Goal: Task Accomplishment & Management: Use online tool/utility

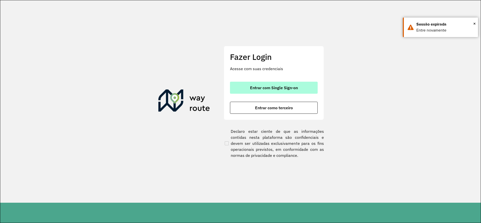
click at [299, 85] on button "Entrar com Single Sign-on" at bounding box center [274, 88] width 88 height 12
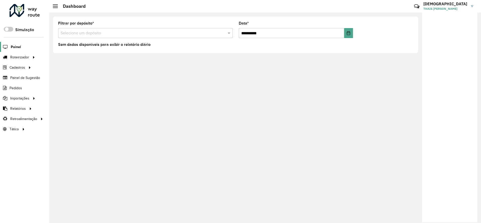
click at [16, 46] on span "Painel" at bounding box center [16, 46] width 10 height 5
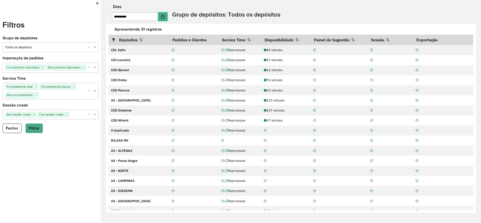
click at [164, 15] on icon "Choose Date" at bounding box center [162, 17] width 3 height 4
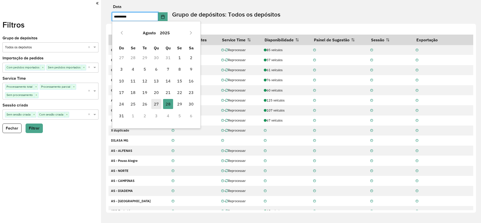
click at [157, 105] on span "27" at bounding box center [156, 104] width 10 height 10
type input "**********"
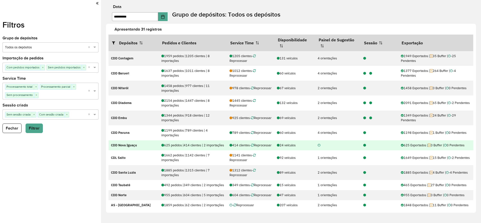
click at [363, 147] on icon at bounding box center [364, 145] width 3 height 3
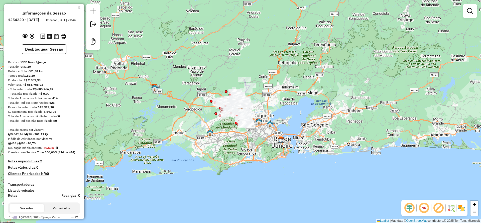
click at [406, 206] on em at bounding box center [410, 208] width 12 height 12
click at [437, 207] on em at bounding box center [439, 208] width 12 height 12
click at [461, 207] on img at bounding box center [462, 208] width 8 height 8
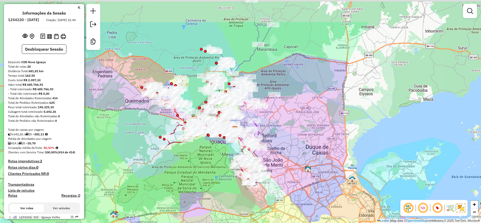
drag, startPoint x: 264, startPoint y: 73, endPoint x: 298, endPoint y: 117, distance: 55.7
click at [298, 117] on div "Janela de atendimento Grade de atendimento Capacidade Transportadoras Veículos …" at bounding box center [240, 111] width 481 height 223
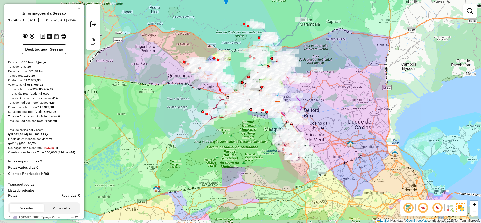
drag, startPoint x: 343, startPoint y: 117, endPoint x: 345, endPoint y: 114, distance: 3.9
click at [345, 114] on div "Janela de atendimento Grade de atendimento Capacidade Transportadoras Veículos …" at bounding box center [240, 111] width 481 height 223
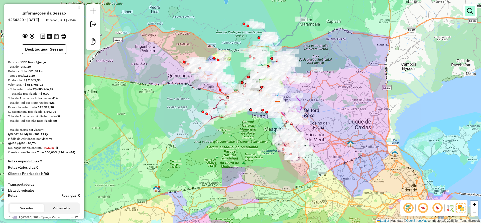
click at [475, 8] on link at bounding box center [470, 11] width 10 height 10
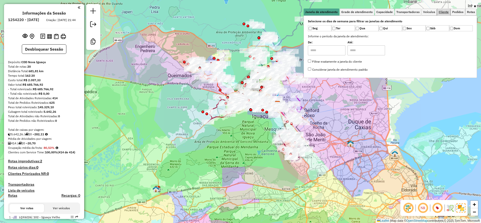
click at [445, 13] on span "Cliente" at bounding box center [444, 12] width 10 height 3
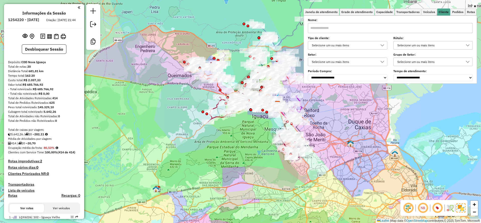
click at [348, 45] on div "Selecione um ou mais itens" at bounding box center [343, 45] width 67 height 8
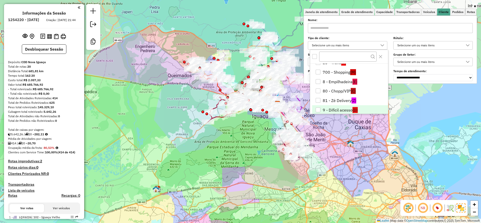
scroll to position [20, 0]
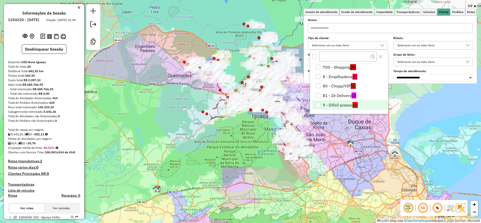
click at [341, 105] on li "9 - Difícil acesso (D)" at bounding box center [350, 105] width 76 height 10
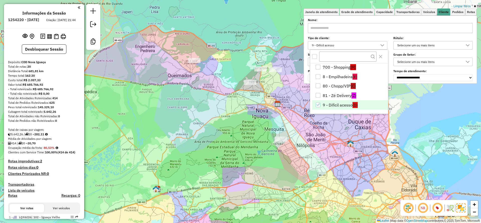
click at [242, 151] on div "Limpar filtros Janela de atendimento Grade de atendimento Capacidade Transporta…" at bounding box center [240, 111] width 481 height 223
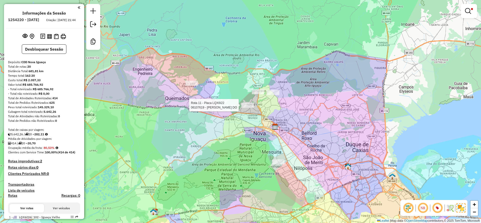
select select "**********"
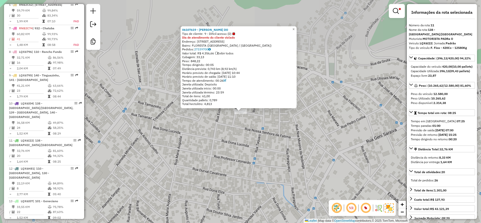
scroll to position [491, 0]
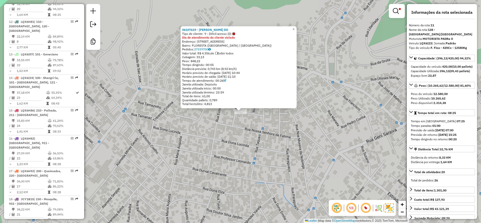
click at [310, 161] on div "06107619 - EVANILDO MEDEIROS DO Tipo de cliente: 9 - Difícil acesso (D) Dia de …" at bounding box center [240, 111] width 481 height 223
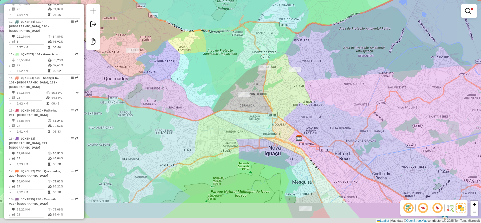
drag, startPoint x: 237, startPoint y: 84, endPoint x: 416, endPoint y: 74, distance: 179.8
click at [237, 84] on div "Limpar filtros Janela de atendimento Grade de atendimento Capacidade Transporta…" at bounding box center [240, 111] width 481 height 223
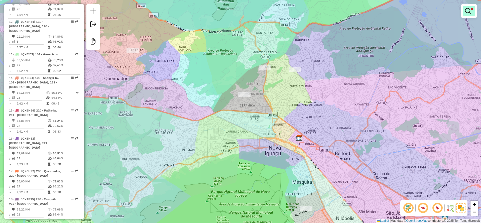
click at [464, 10] on link at bounding box center [469, 11] width 12 height 10
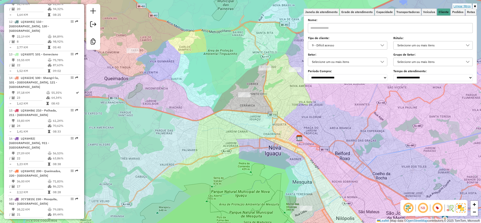
click at [464, 4] on link "Limpar filtros" at bounding box center [462, 7] width 19 height 6
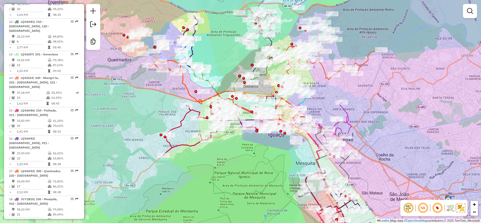
drag, startPoint x: 376, startPoint y: 117, endPoint x: 379, endPoint y: 99, distance: 18.2
click at [379, 99] on div "Janela de atendimento Grade de atendimento Capacidade Transportadoras Veículos …" at bounding box center [240, 111] width 481 height 223
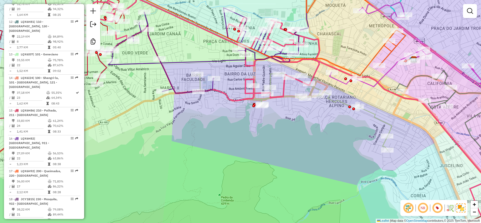
click at [377, 116] on icon at bounding box center [294, 111] width 195 height 77
select select "**********"
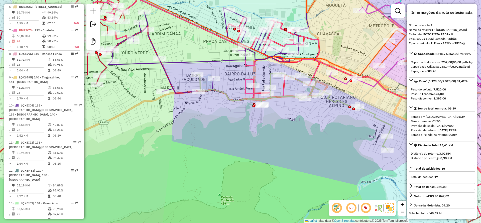
scroll to position [243, 0]
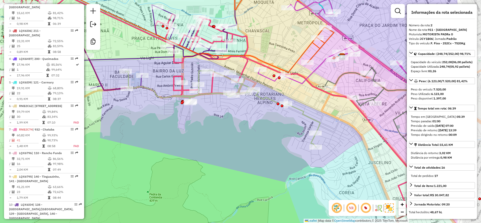
drag, startPoint x: 336, startPoint y: 135, endPoint x: 264, endPoint y: 132, distance: 71.8
click at [264, 132] on div "Janela de atendimento Grade de atendimento Capacidade Transportadoras Veículos …" at bounding box center [240, 111] width 481 height 223
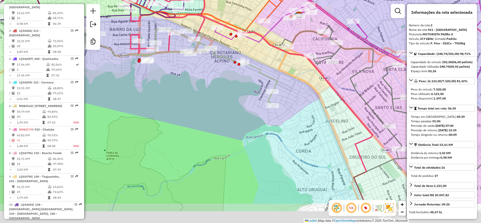
drag, startPoint x: 250, startPoint y: 144, endPoint x: 242, endPoint y: 86, distance: 59.0
click at [207, 103] on div "Janela de atendimento Grade de atendimento Capacidade Transportadoras Veículos …" at bounding box center [240, 111] width 481 height 223
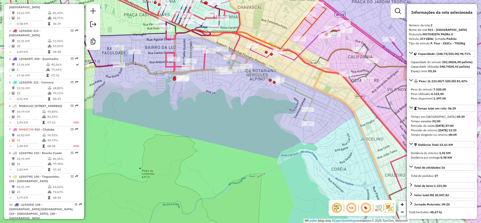
drag, startPoint x: 213, startPoint y: 102, endPoint x: 219, endPoint y: 99, distance: 7.1
click at [248, 120] on div "Janela de atendimento Grade de atendimento Capacidade Transportadoras Veículos …" at bounding box center [240, 111] width 481 height 223
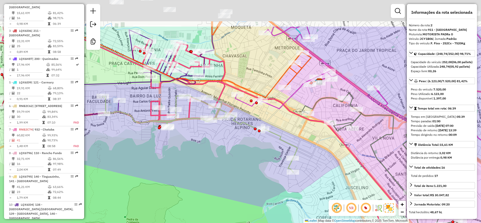
drag, startPoint x: 262, startPoint y: 158, endPoint x: 266, endPoint y: 142, distance: 16.4
click at [264, 150] on div "Janela de atendimento Grade de atendimento Capacidade Transportadoras Veículos …" at bounding box center [240, 111] width 481 height 223
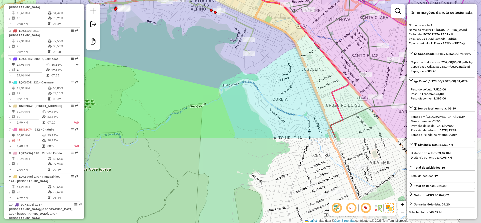
drag, startPoint x: 234, startPoint y: 167, endPoint x: 239, endPoint y: 145, distance: 22.6
click at [188, 61] on div "Janela de atendimento Grade de atendimento Capacidade Transportadoras Veículos …" at bounding box center [240, 111] width 481 height 223
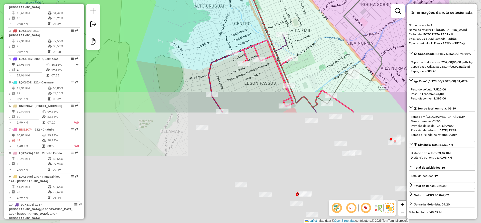
drag, startPoint x: 259, startPoint y: 146, endPoint x: 211, endPoint y: 55, distance: 102.7
click at [181, 18] on div "Janela de atendimento Grade de atendimento Capacidade Transportadoras Veículos …" at bounding box center [240, 111] width 481 height 223
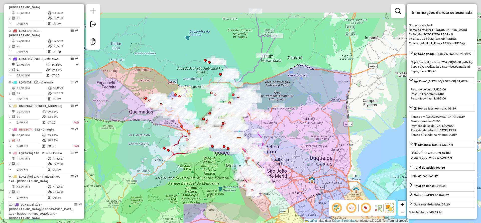
drag, startPoint x: 199, startPoint y: 149, endPoint x: 236, endPoint y: 156, distance: 37.9
click at [223, 186] on div "Janela de atendimento Grade de atendimento Capacidade Transportadoras Veículos …" at bounding box center [240, 111] width 481 height 223
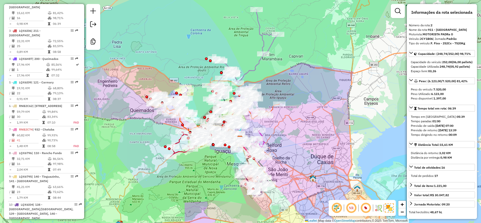
click at [291, 111] on div "Janela de atendimento Grade de atendimento Capacidade Transportadoras Veículos …" at bounding box center [240, 111] width 481 height 223
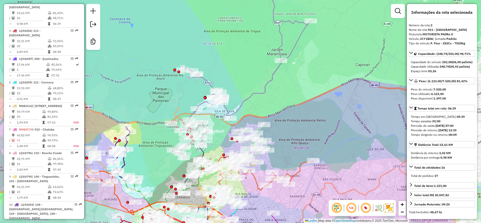
click at [251, 92] on icon at bounding box center [247, 49] width 128 height 142
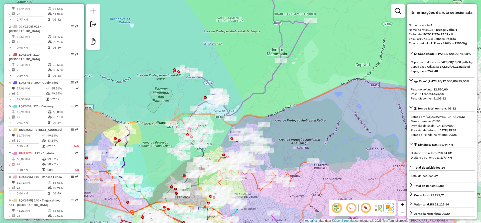
scroll to position [215, 0]
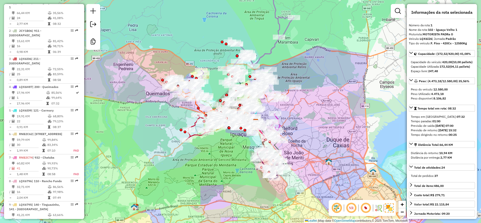
drag, startPoint x: 323, startPoint y: 113, endPoint x: 274, endPoint y: 114, distance: 48.9
click at [322, 108] on div "Janela de atendimento Grade de atendimento Capacidade Transportadoras Veículos …" at bounding box center [240, 111] width 481 height 223
